Goal: Task Accomplishment & Management: Manage account settings

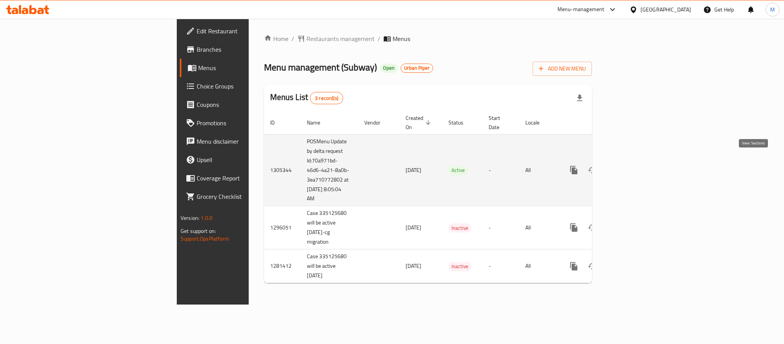
click at [634, 165] on icon "enhanced table" at bounding box center [629, 169] width 9 height 9
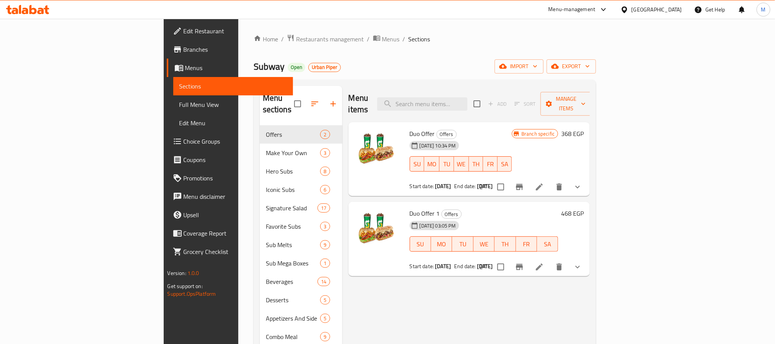
click at [410, 207] on span "Duo Offer 1" at bounding box center [425, 212] width 30 height 11
drag, startPoint x: 372, startPoint y: 201, endPoint x: 397, endPoint y: 201, distance: 24.1
click at [410, 207] on span "Duo Offer 1" at bounding box center [425, 212] width 30 height 11
copy span "Duo Offer 1"
click at [544, 262] on icon at bounding box center [539, 266] width 9 height 9
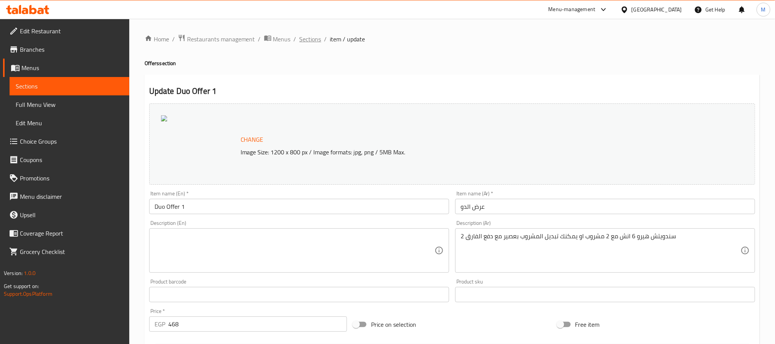
click at [315, 44] on span "Sections" at bounding box center [311, 38] width 22 height 9
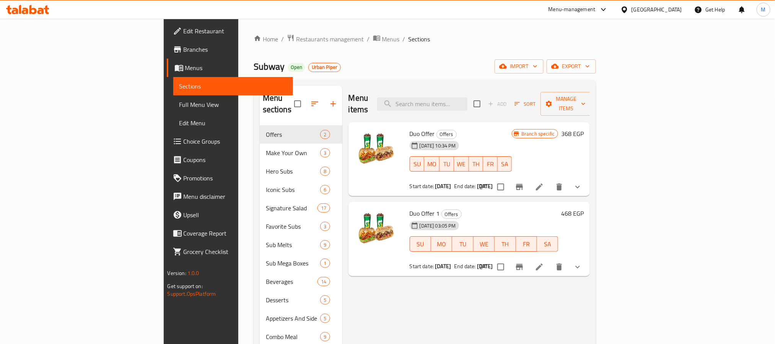
click at [184, 47] on span "Branches" at bounding box center [235, 49] width 103 height 9
